Goal: Use online tool/utility: Utilize a website feature to perform a specific function

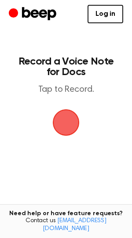
click at [67, 126] on span "button" at bounding box center [66, 123] width 27 height 27
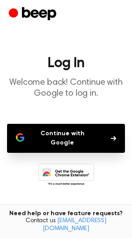
click at [48, 136] on button "Continue with Google" at bounding box center [66, 138] width 118 height 29
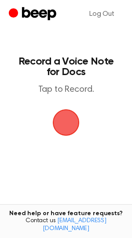
click at [71, 120] on span "button" at bounding box center [66, 123] width 27 height 27
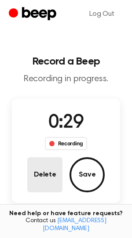
click at [51, 176] on button "Delete" at bounding box center [44, 174] width 35 height 35
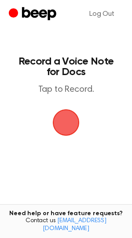
click at [66, 127] on span "button" at bounding box center [66, 123] width 38 height 38
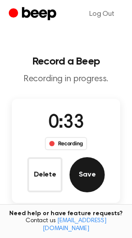
click at [80, 176] on button "Save" at bounding box center [86, 174] width 35 height 35
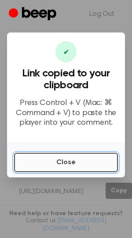
click at [26, 159] on button "Close" at bounding box center [66, 162] width 104 height 19
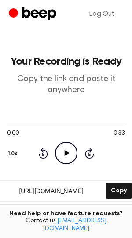
click at [64, 150] on icon "Play Audio" at bounding box center [66, 153] width 22 height 22
click at [68, 125] on div at bounding box center [66, 125] width 118 height 7
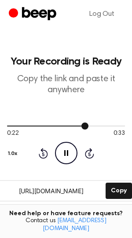
click at [115, 128] on div at bounding box center [66, 125] width 118 height 7
